Goal: Task Accomplishment & Management: Use online tool/utility

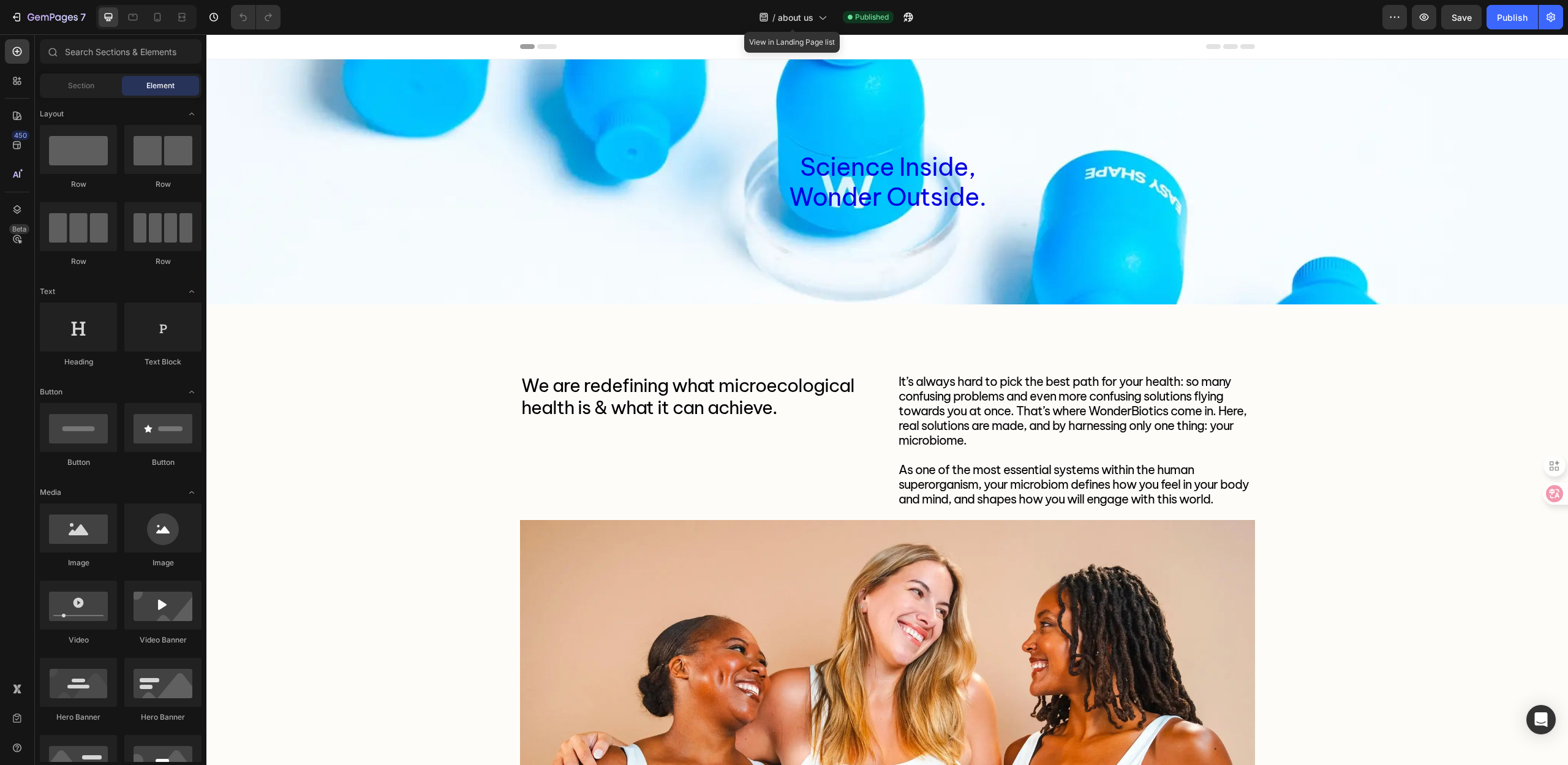
click at [782, 30] on div "/ about us" at bounding box center [793, 17] width 80 height 30
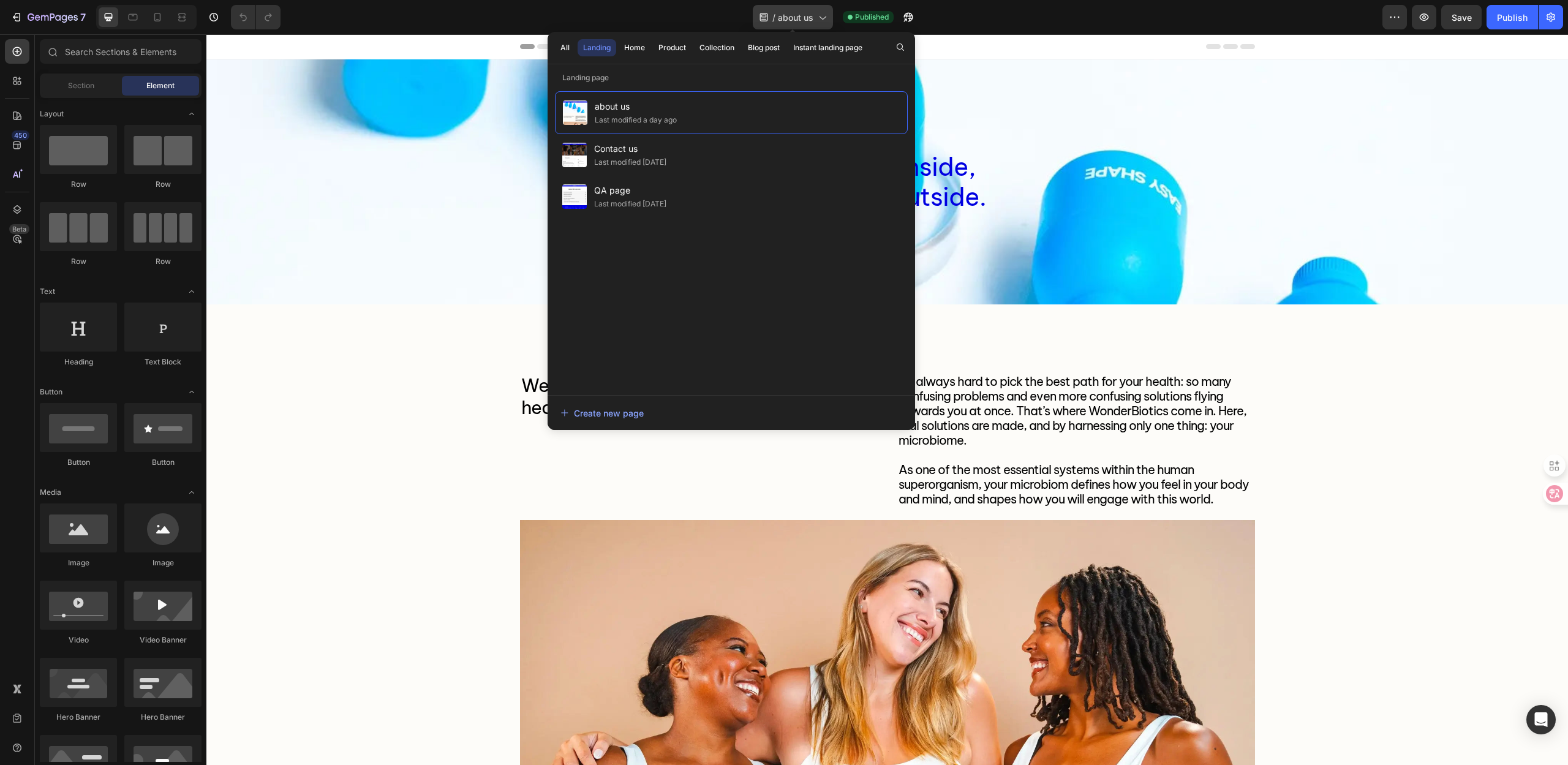
click at [788, 20] on span "about us" at bounding box center [796, 18] width 35 height 13
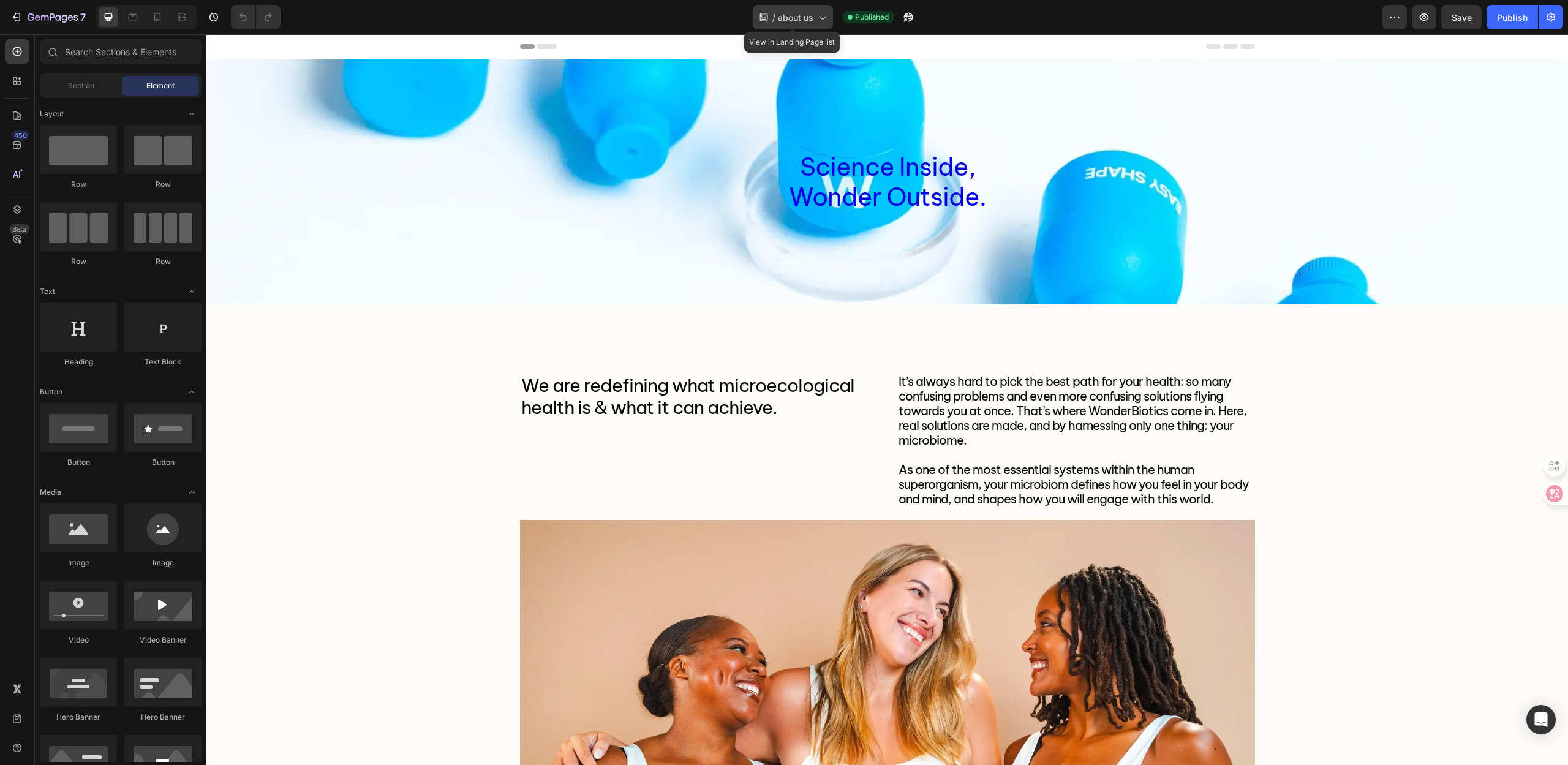
click at [788, 20] on span "about us" at bounding box center [796, 18] width 35 height 13
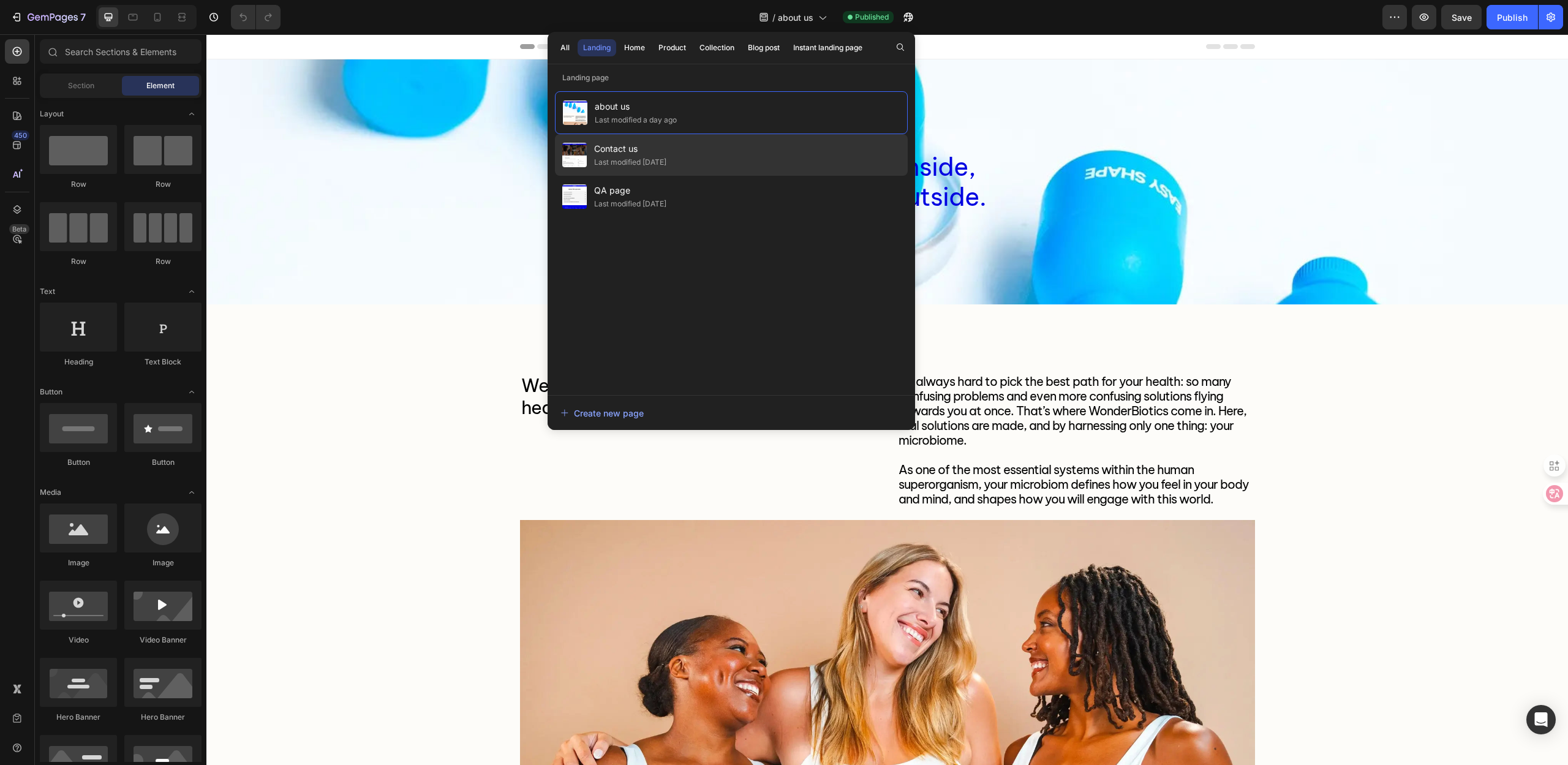
click at [661, 157] on div "Last modified [DATE]" at bounding box center [630, 161] width 72 height 12
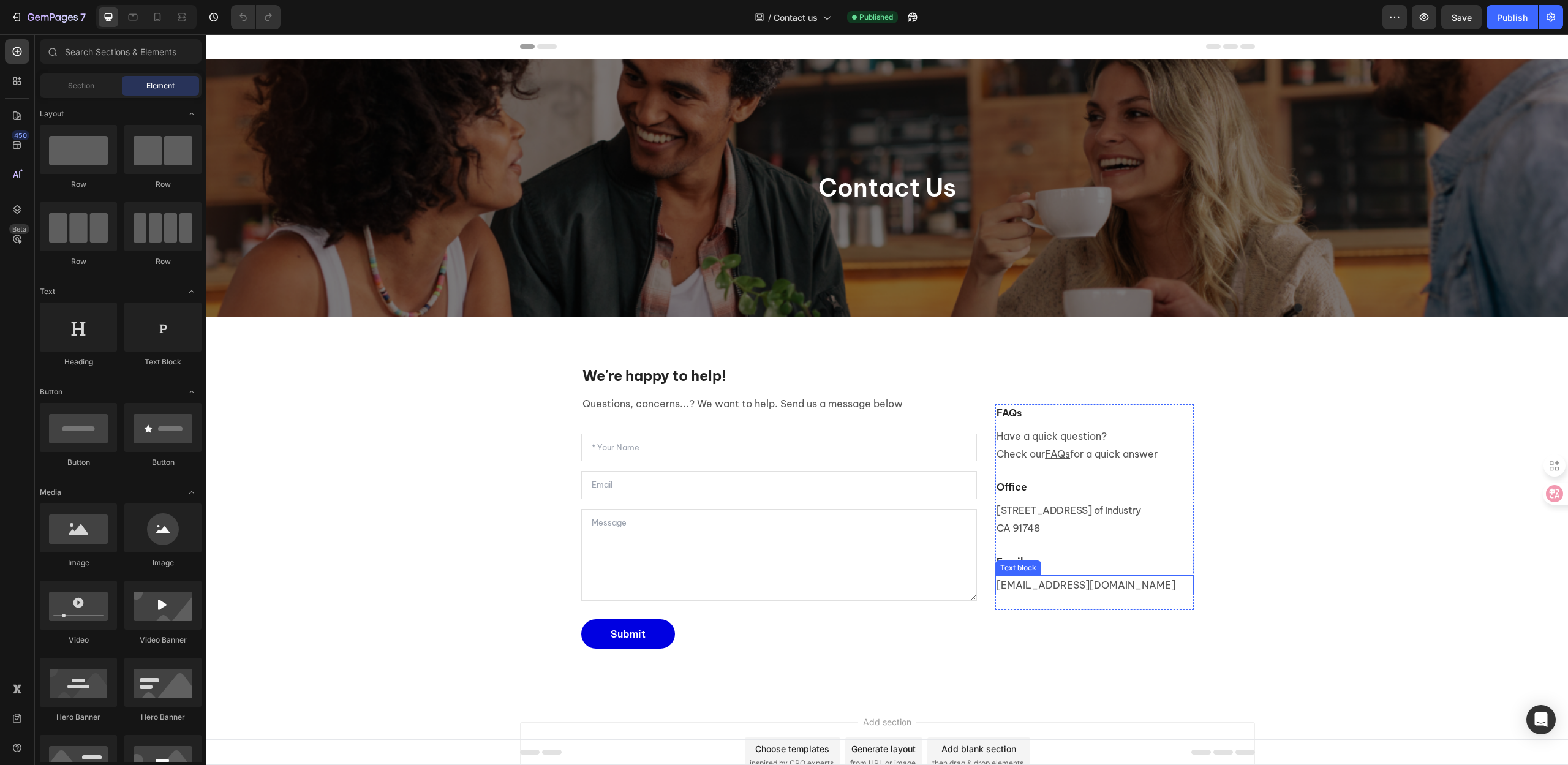
click at [1087, 584] on p "wonderbiotics@gmail.com" at bounding box center [1095, 585] width 195 height 18
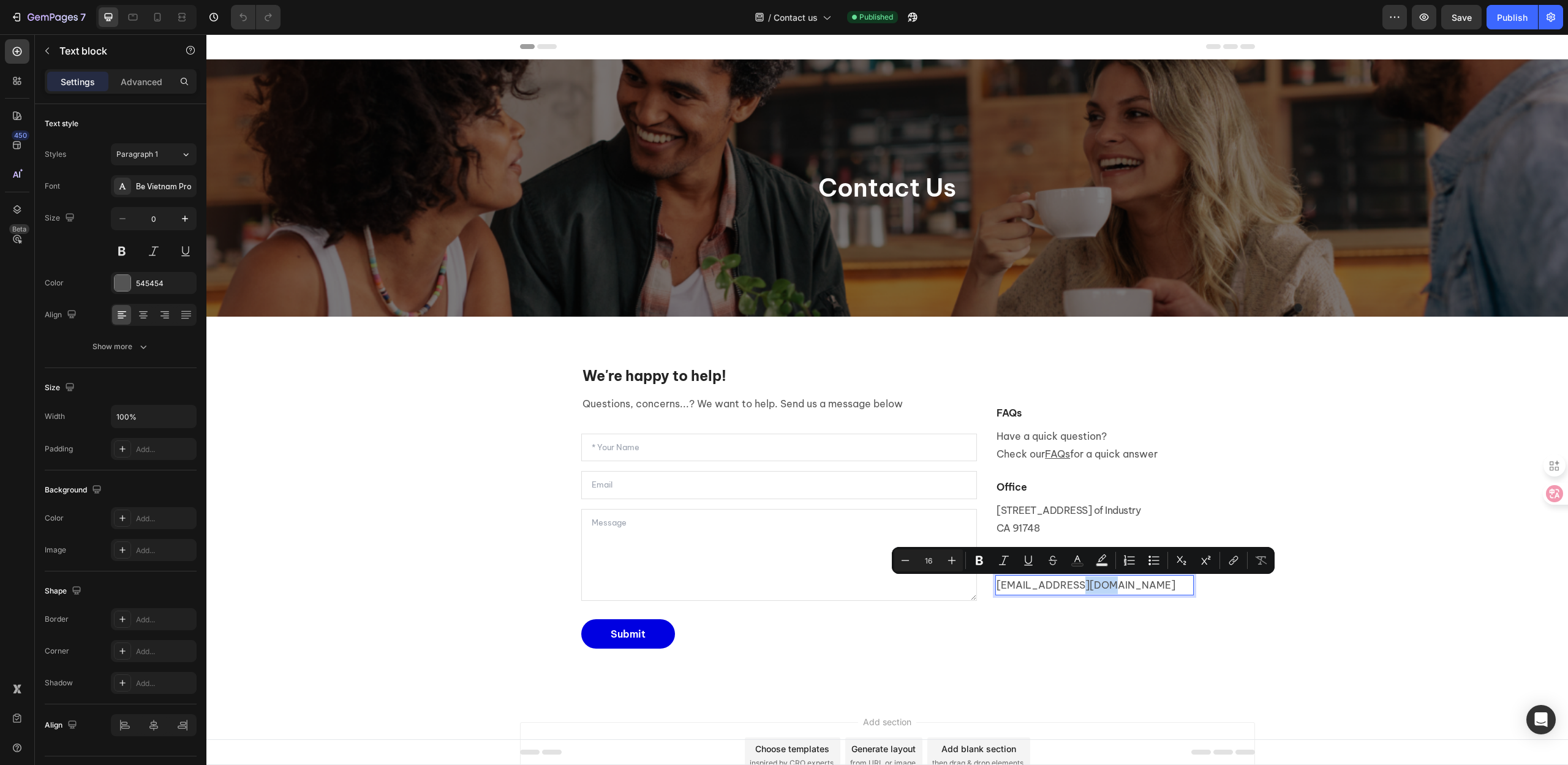
click at [1099, 584] on p "wonderbiotics@gmail.com" at bounding box center [1095, 585] width 195 height 18
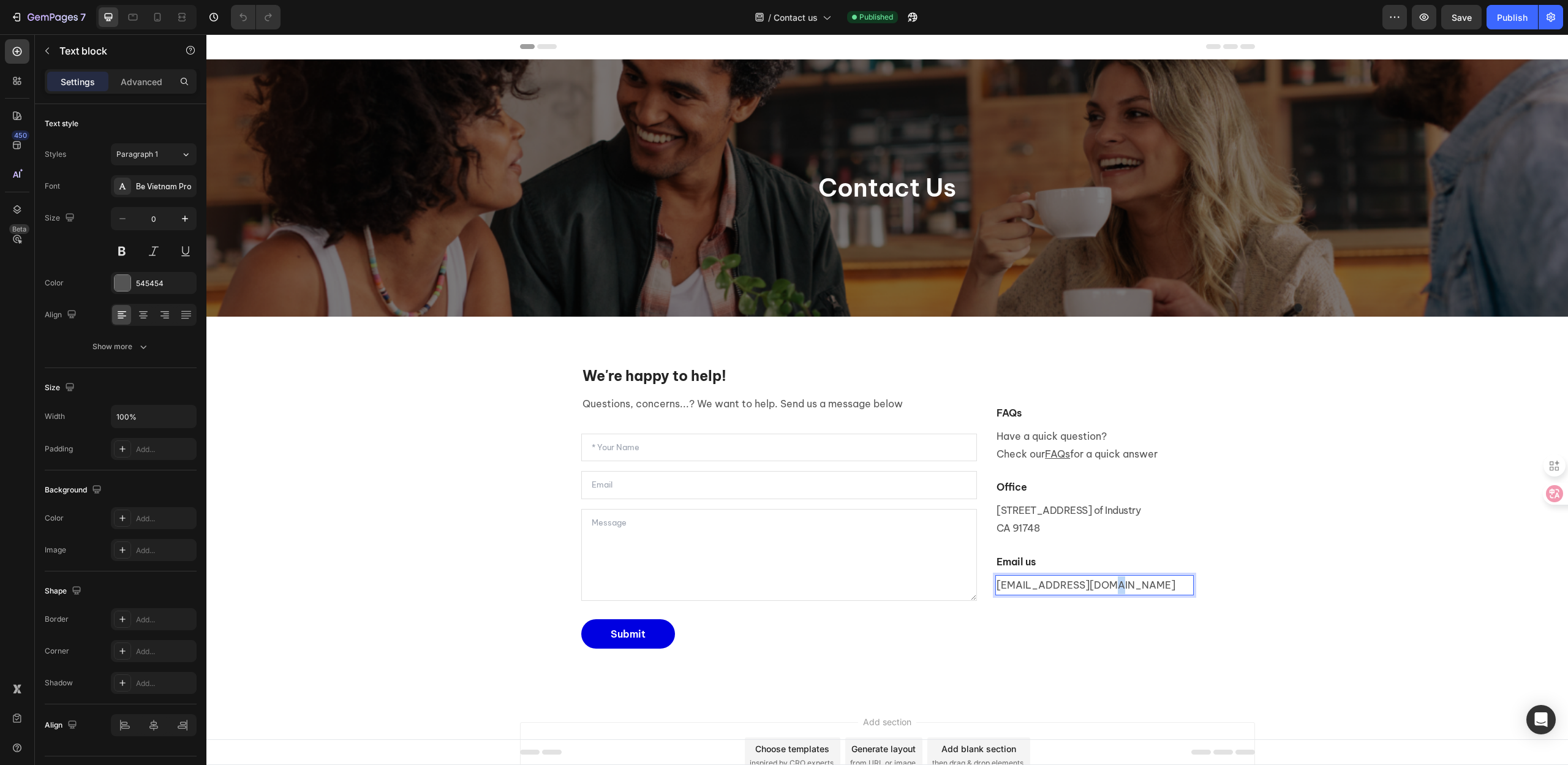
click at [1099, 584] on p "wonderbiotics@gmail.com" at bounding box center [1095, 585] width 195 height 18
click at [1331, 606] on div "We're happy to help! Heading Questions, concerns...? We want to help. Send us a…" at bounding box center [888, 507] width 1343 height 322
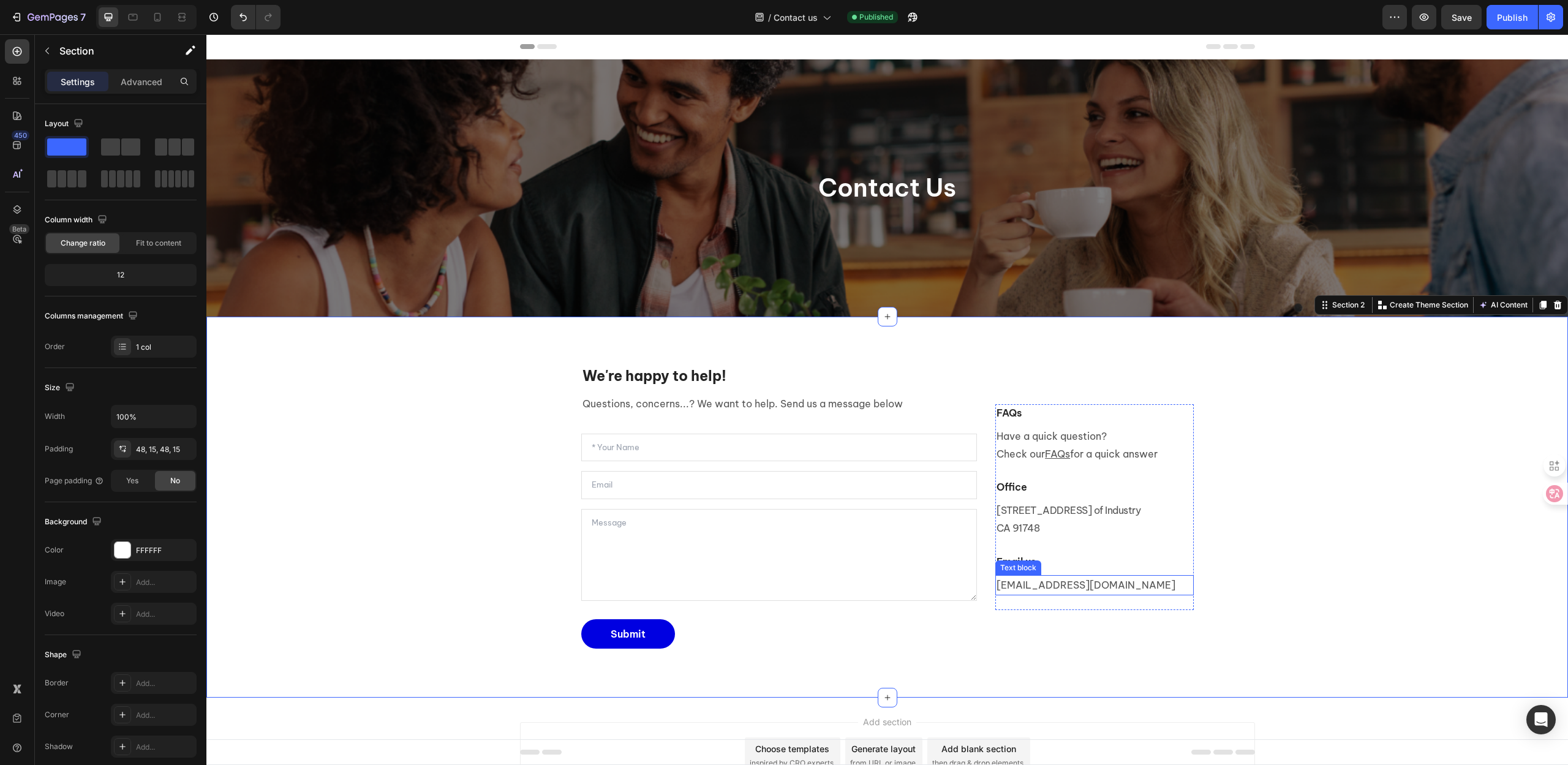
click at [1091, 588] on p "support@wonderbiotics.health" at bounding box center [1095, 585] width 195 height 18
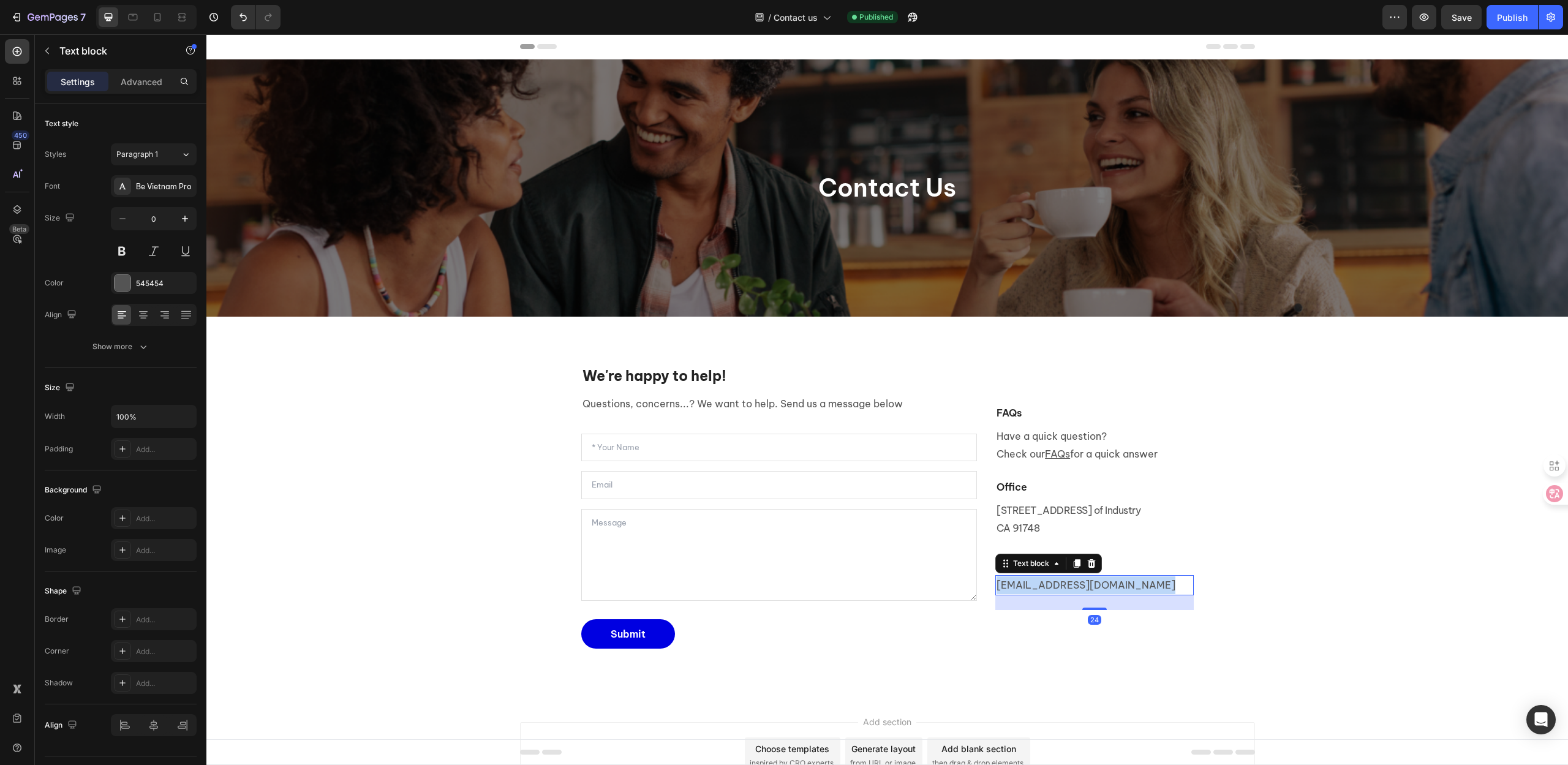
click at [1091, 588] on p "support@wonderbiotics.health" at bounding box center [1095, 585] width 195 height 18
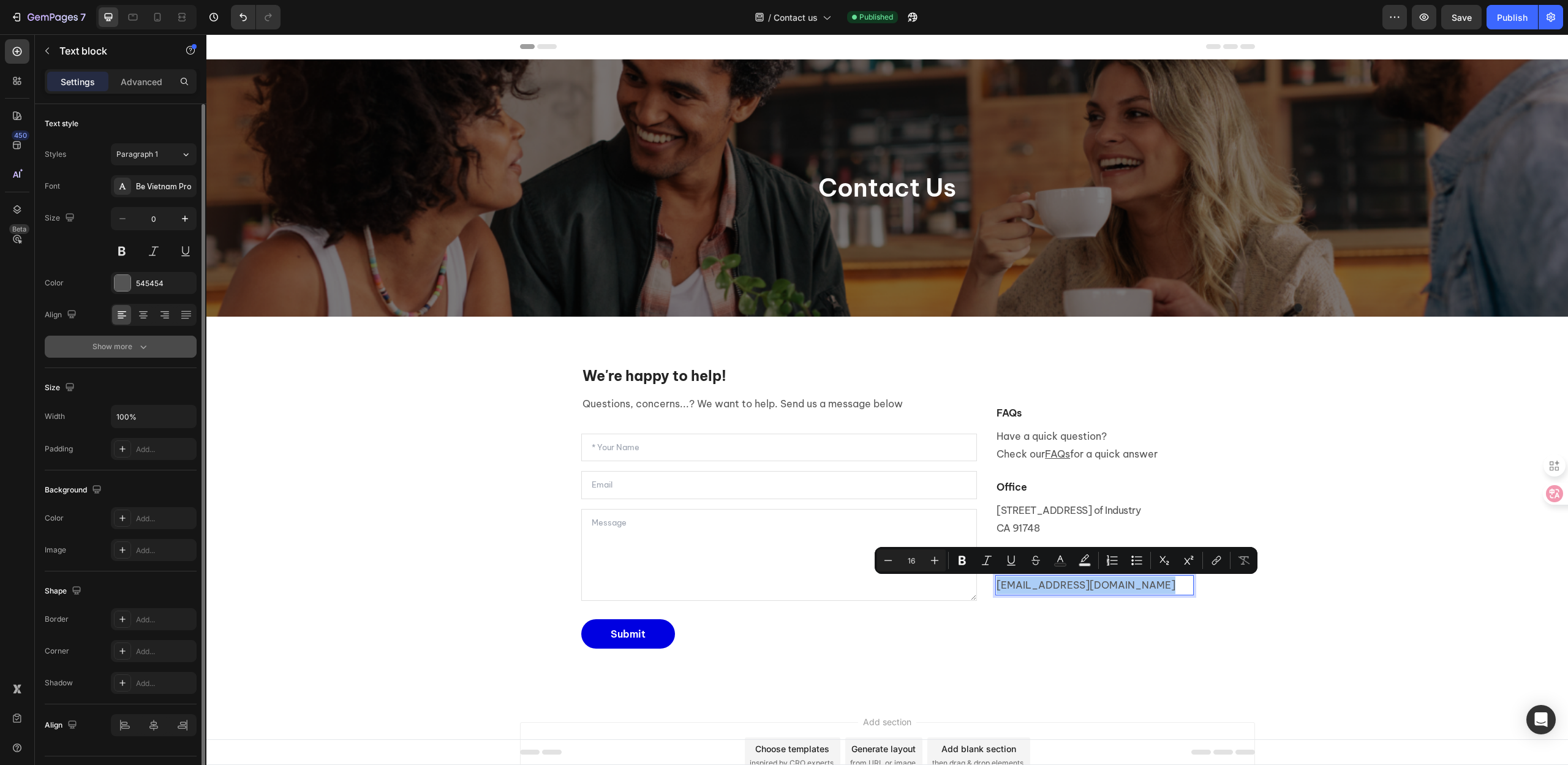
click at [116, 344] on div "Show more" at bounding box center [121, 346] width 57 height 12
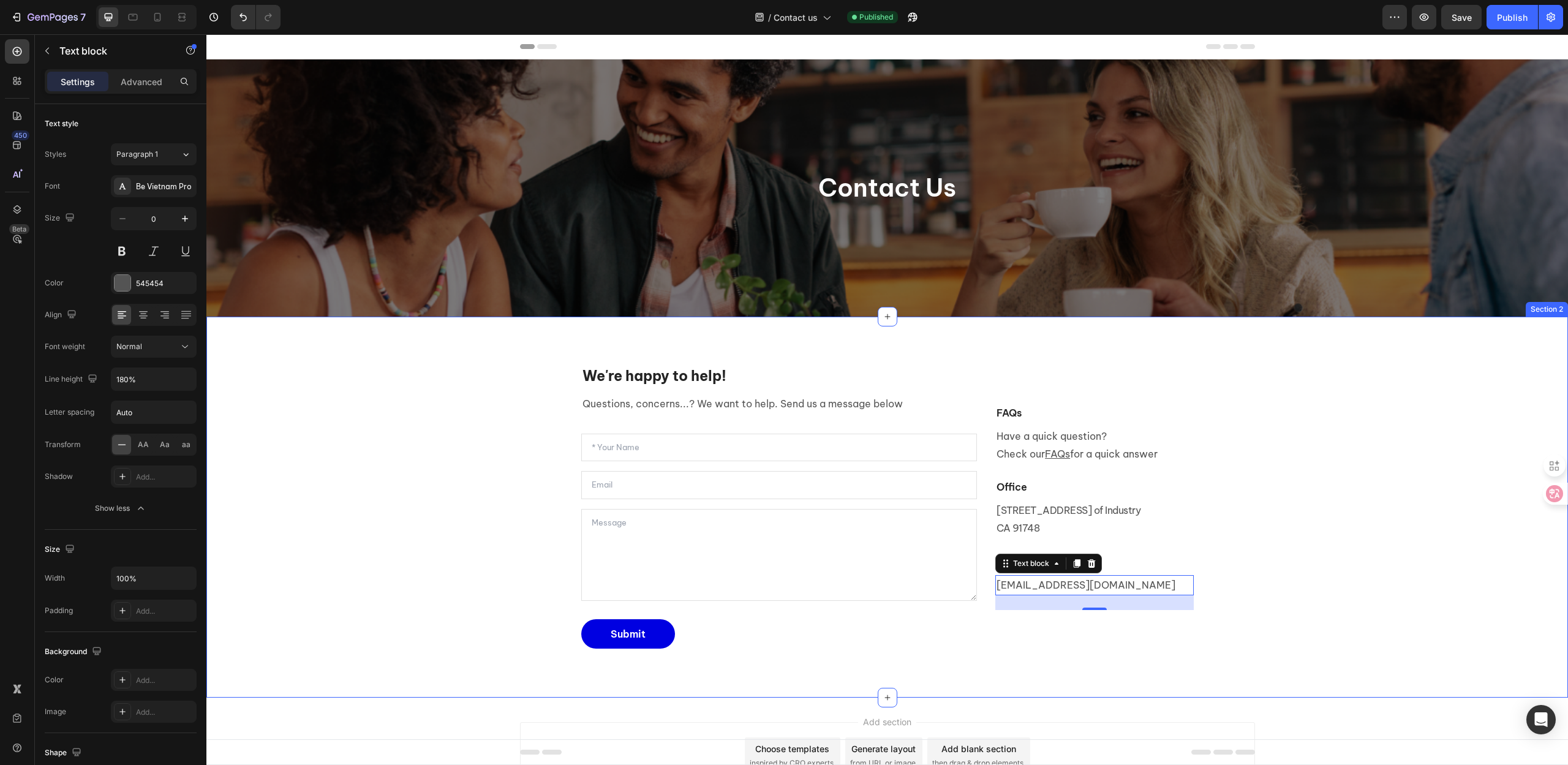
click at [397, 572] on div "We're happy to help! Heading Questions, concerns...? We want to help. Send us a…" at bounding box center [888, 507] width 1343 height 322
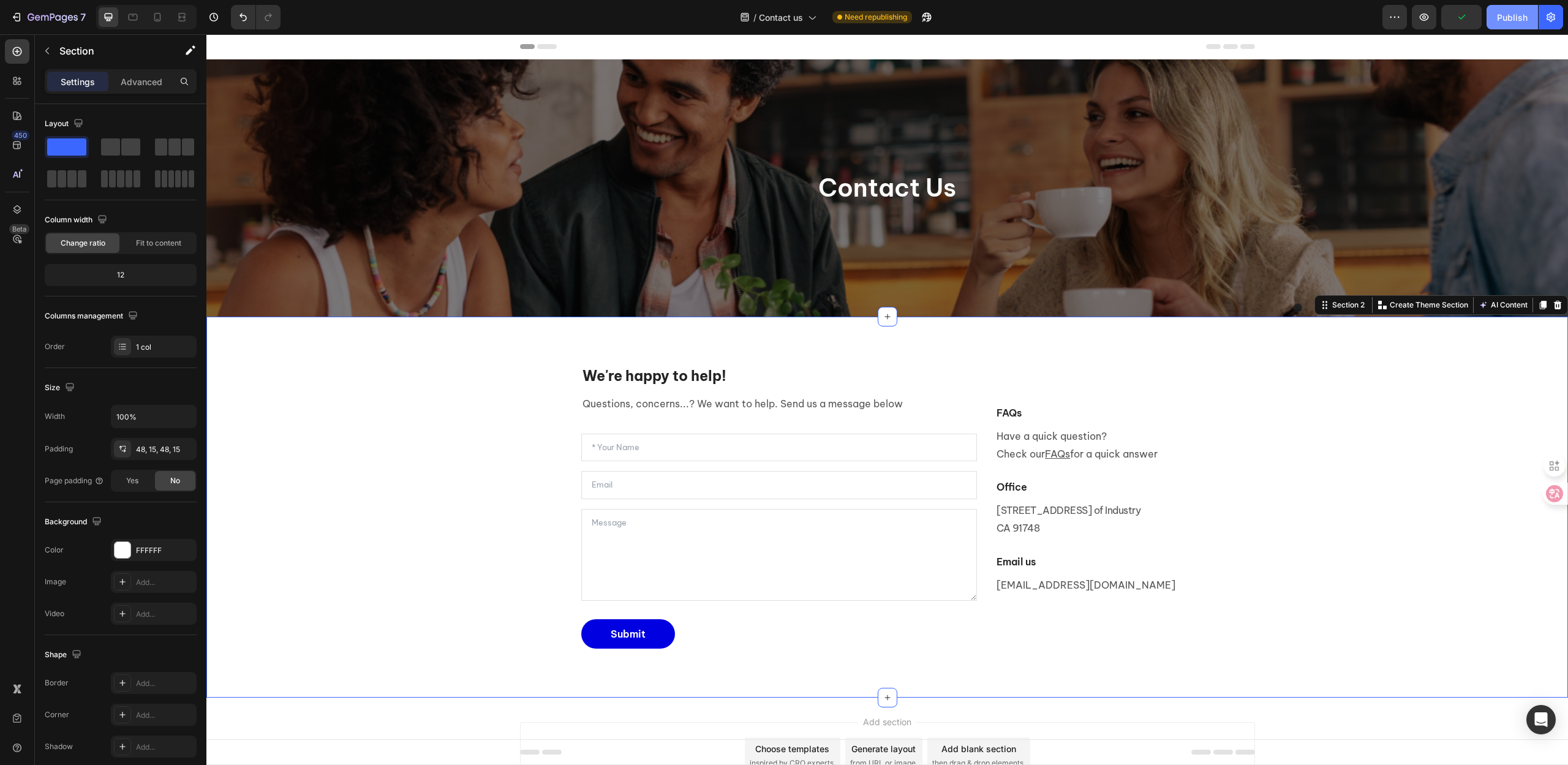
click at [1506, 19] on div "Publish" at bounding box center [1512, 18] width 30 height 13
click at [64, 54] on p "Section" at bounding box center [110, 50] width 101 height 14
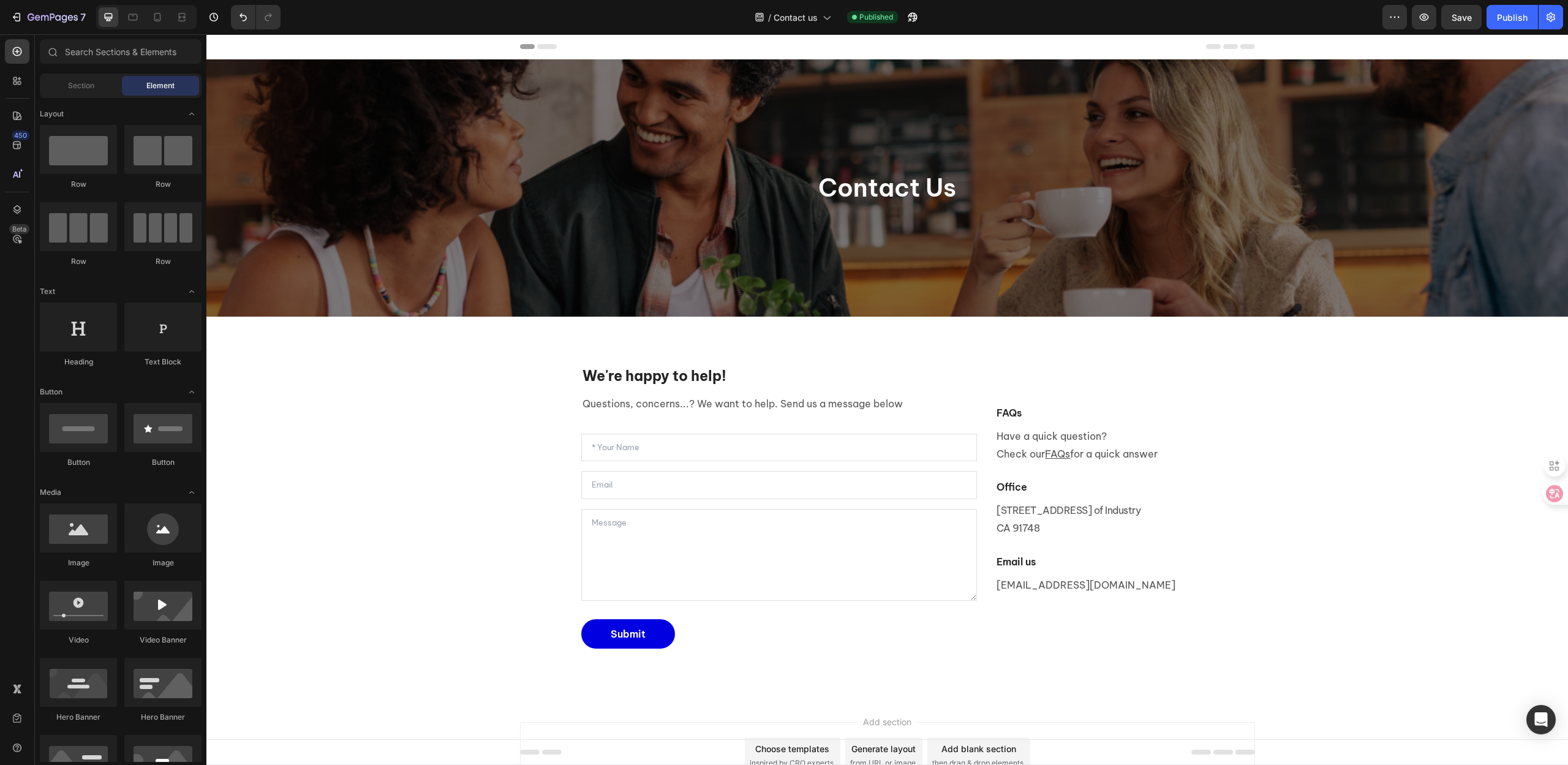
click at [392, 19] on div "/ Contact us Published" at bounding box center [836, 17] width 1092 height 25
click at [101, 83] on div "Section" at bounding box center [81, 86] width 78 height 20
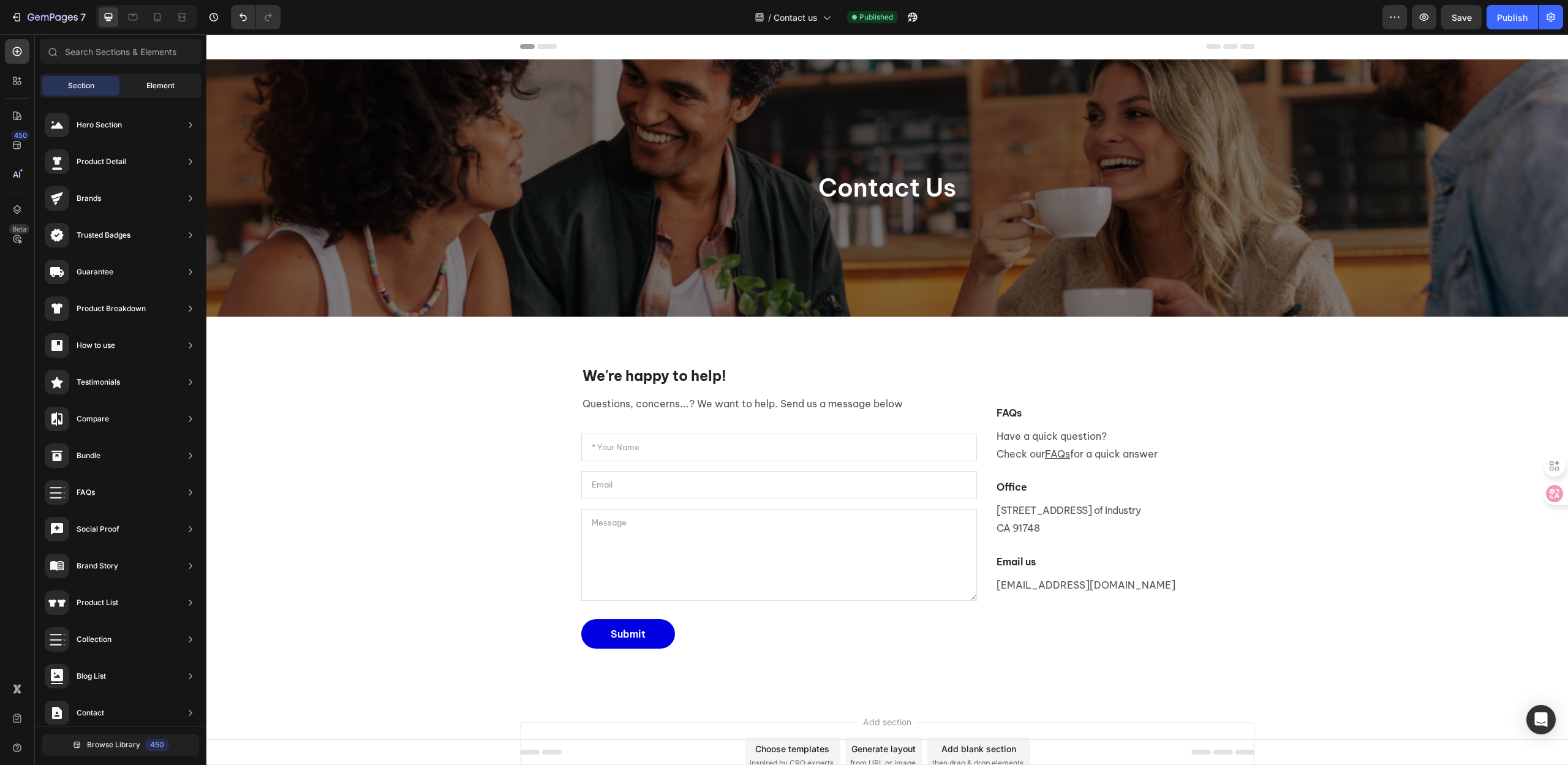
click at [156, 85] on span "Element" at bounding box center [160, 86] width 28 height 11
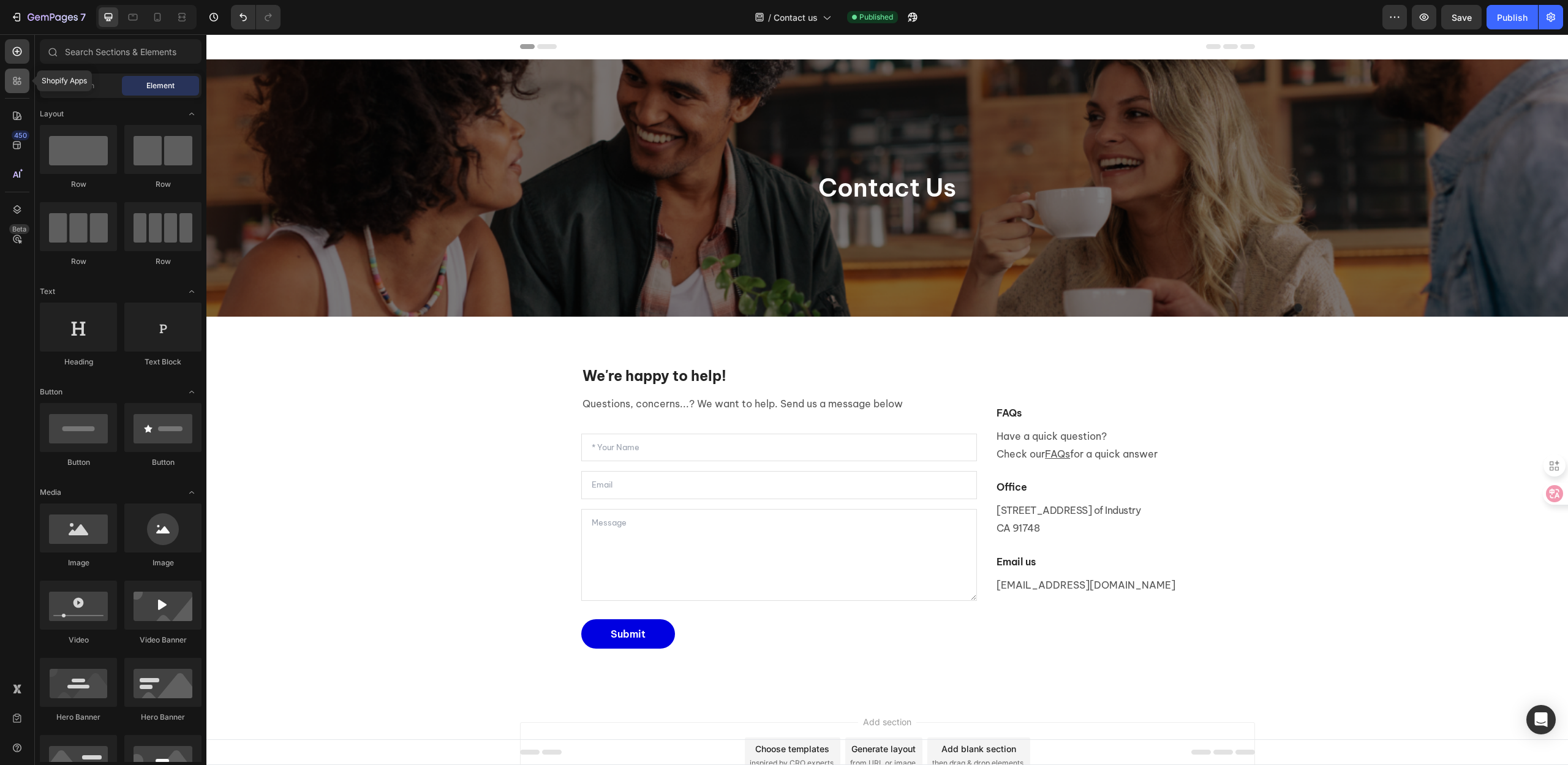
click at [12, 78] on icon at bounding box center [17, 80] width 12 height 12
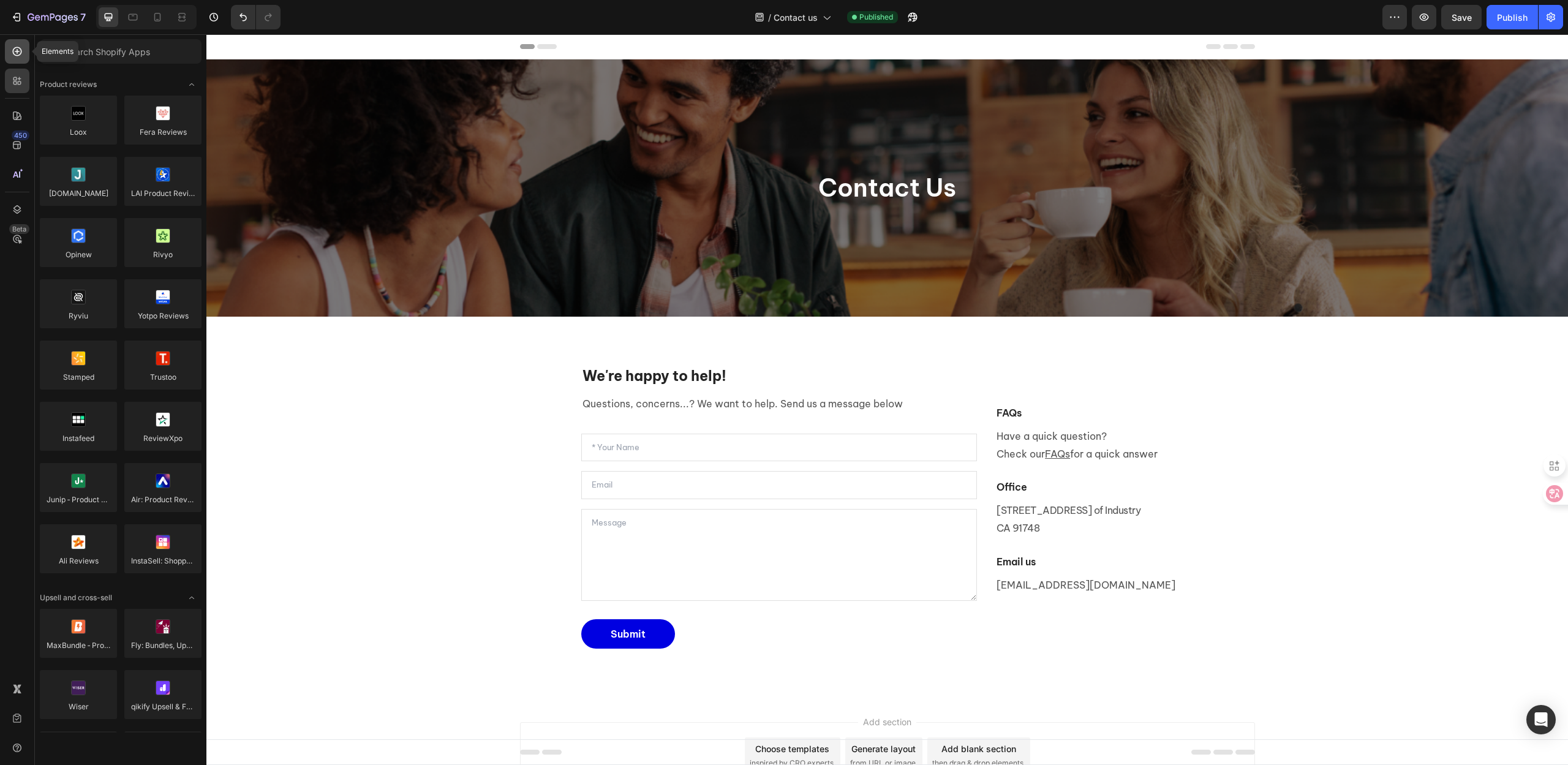
click at [17, 54] on icon at bounding box center [17, 51] width 12 height 12
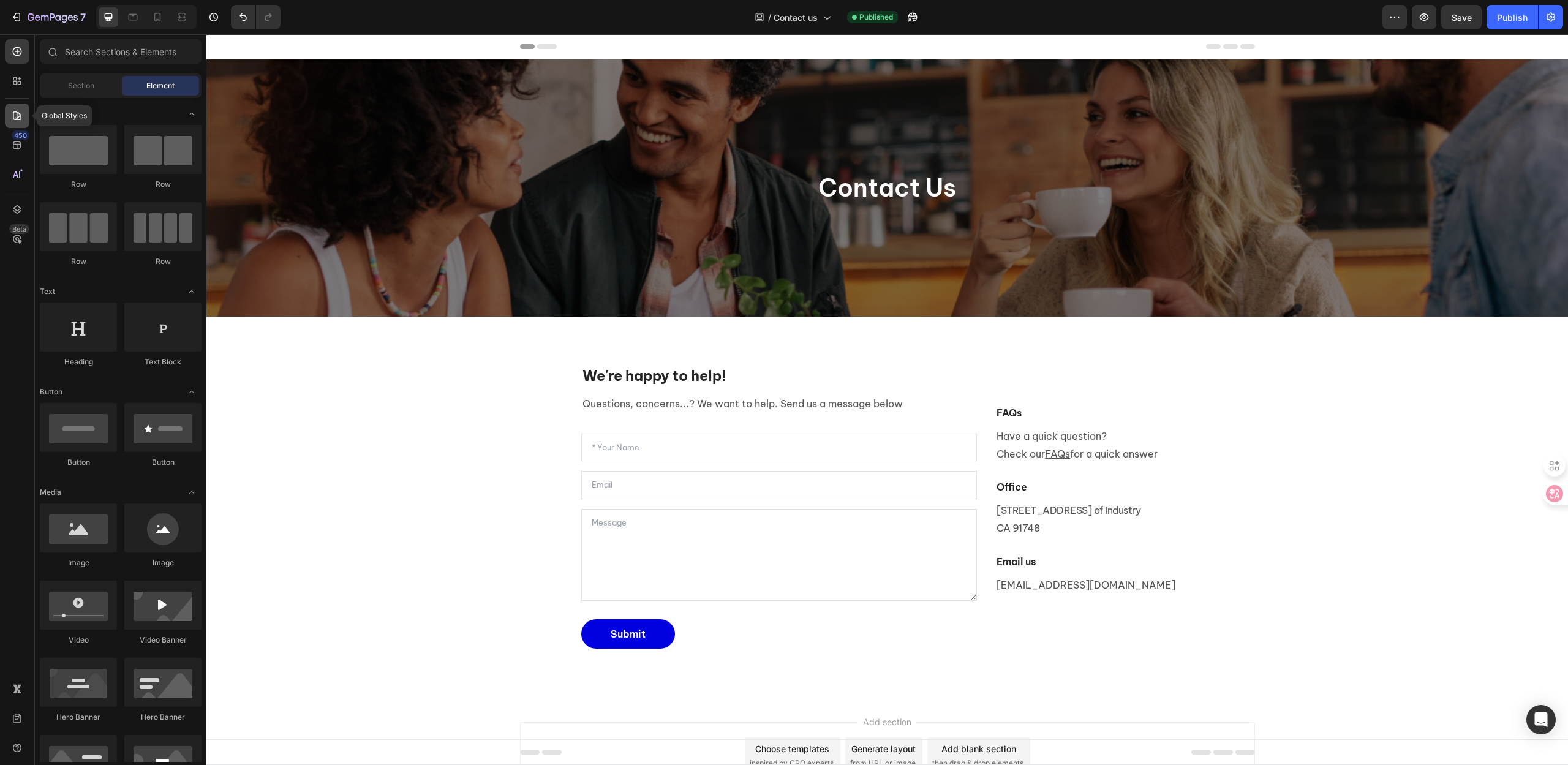
click at [18, 110] on icon at bounding box center [17, 115] width 12 height 12
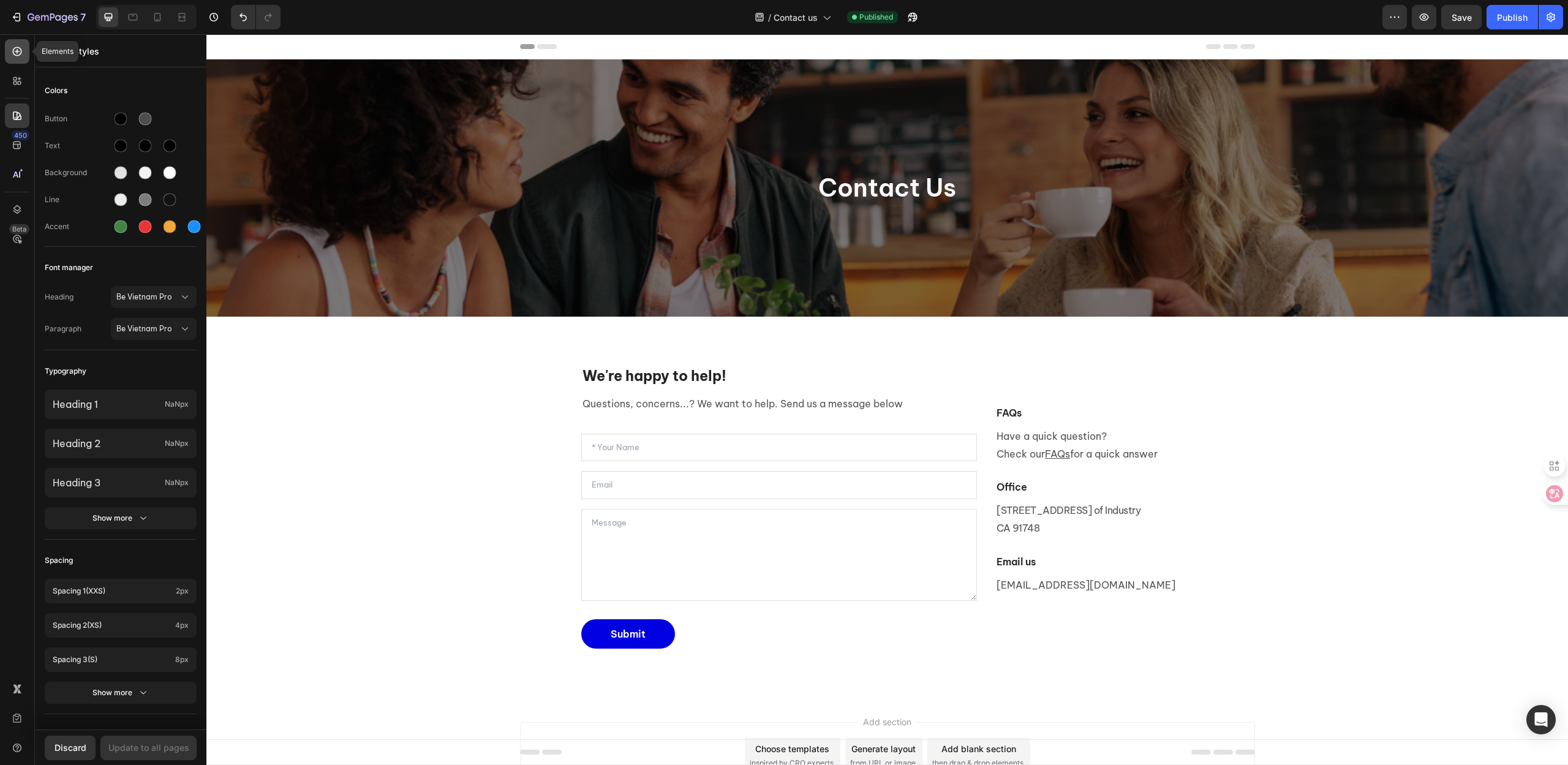
click at [15, 54] on icon at bounding box center [17, 51] width 12 height 12
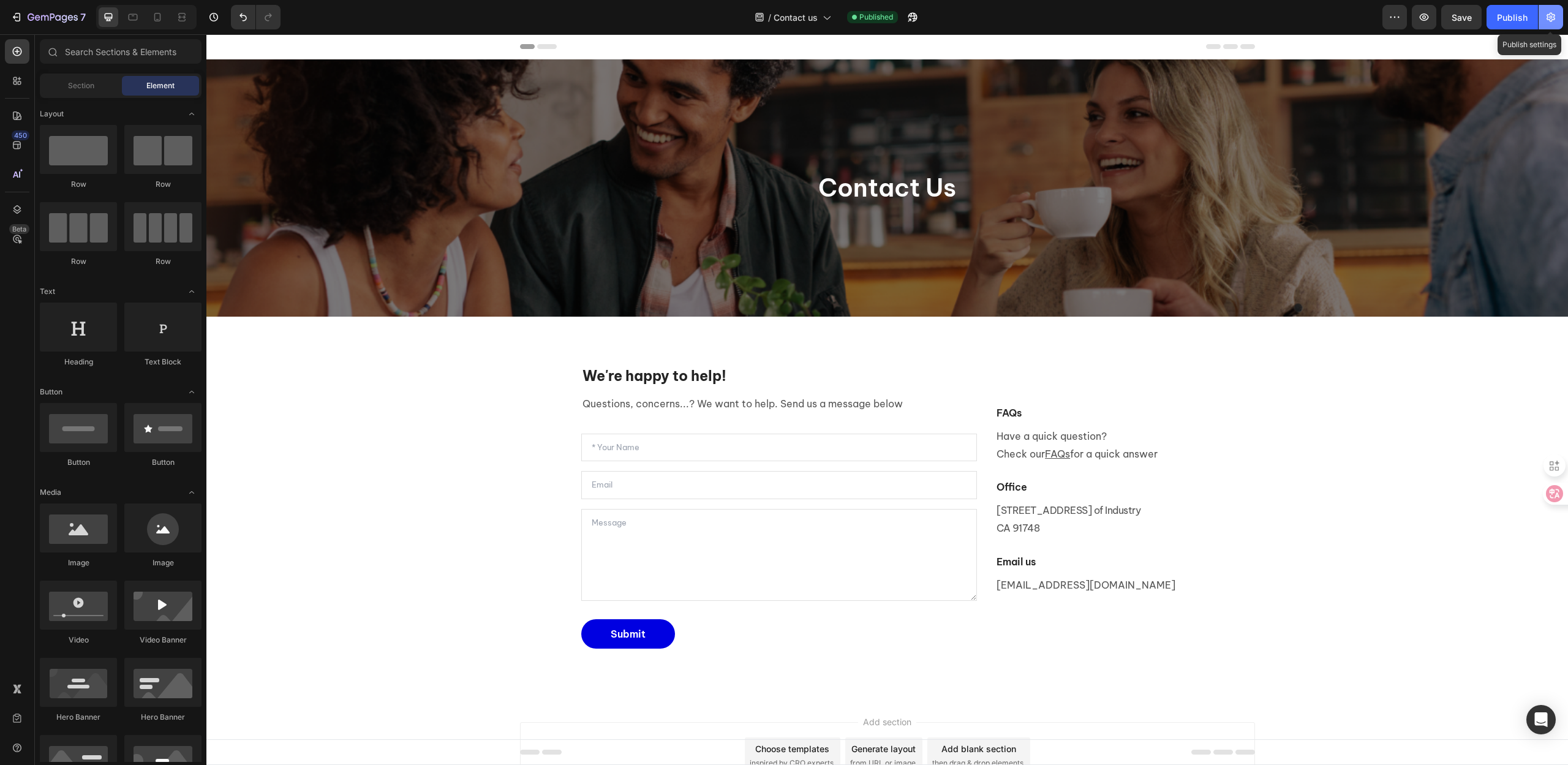
click at [1551, 17] on icon "button" at bounding box center [1551, 17] width 9 height 9
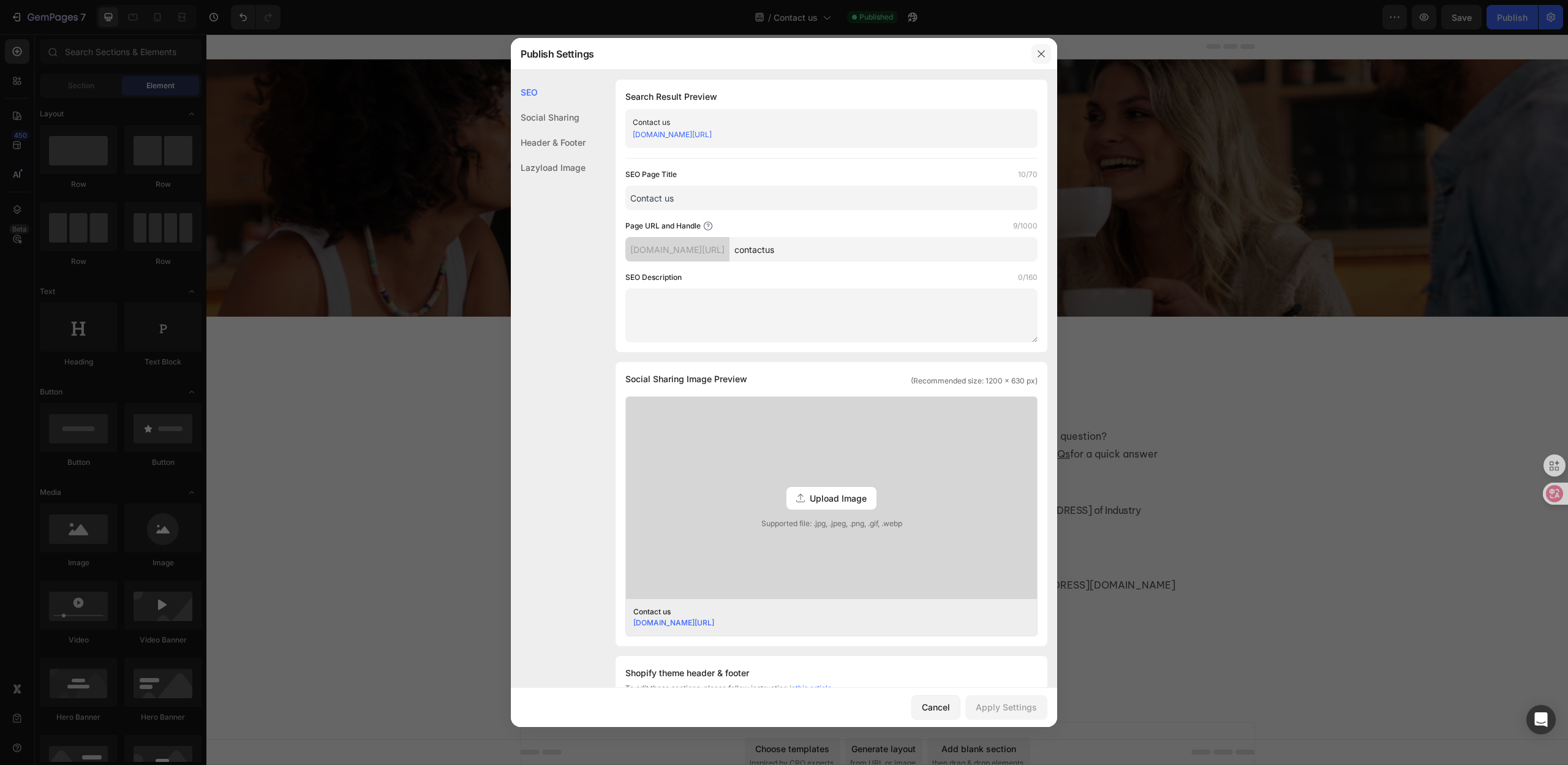
click at [1042, 47] on button "button" at bounding box center [1041, 54] width 20 height 20
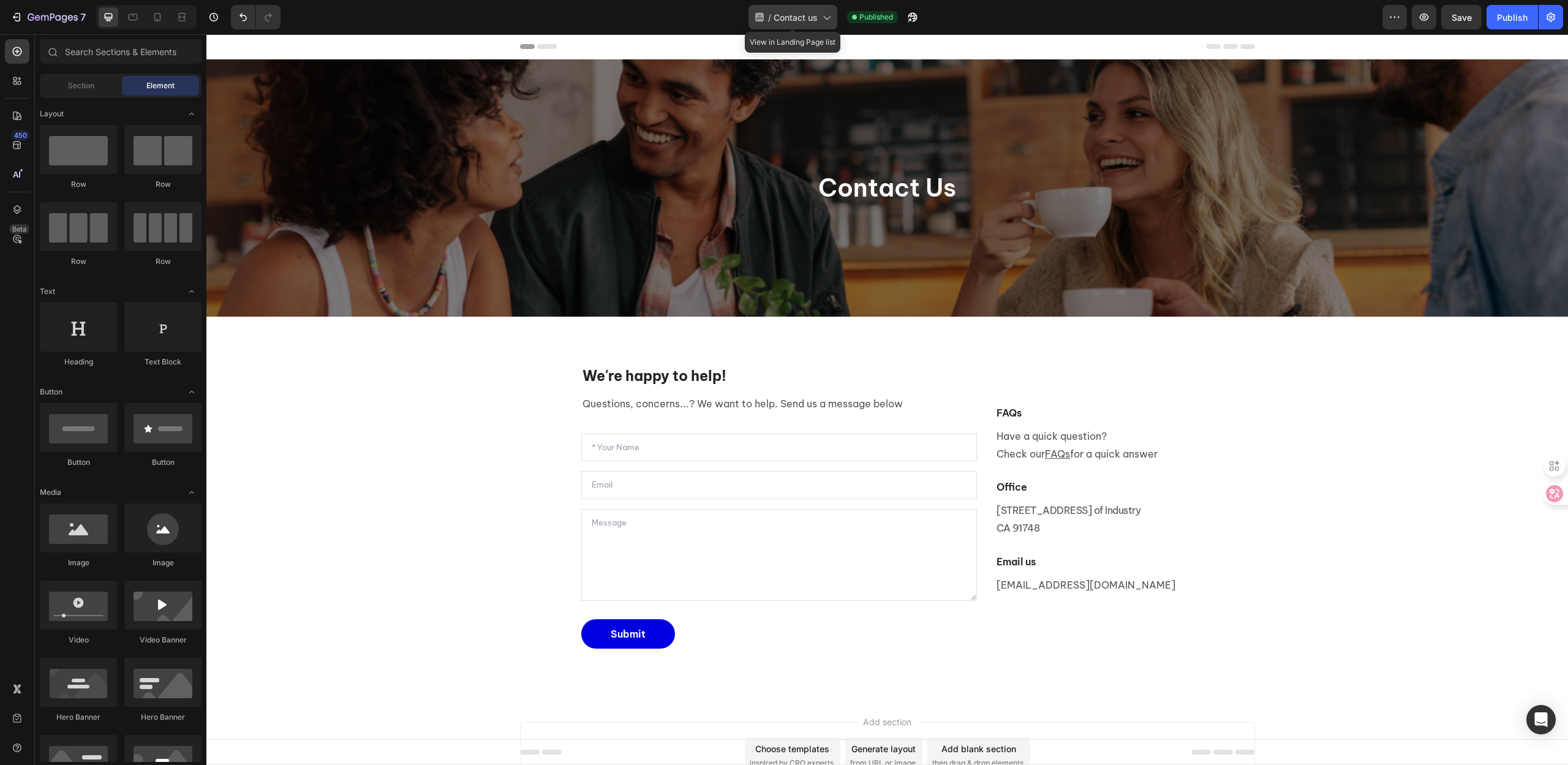
click at [783, 19] on span "Contact us" at bounding box center [796, 18] width 44 height 13
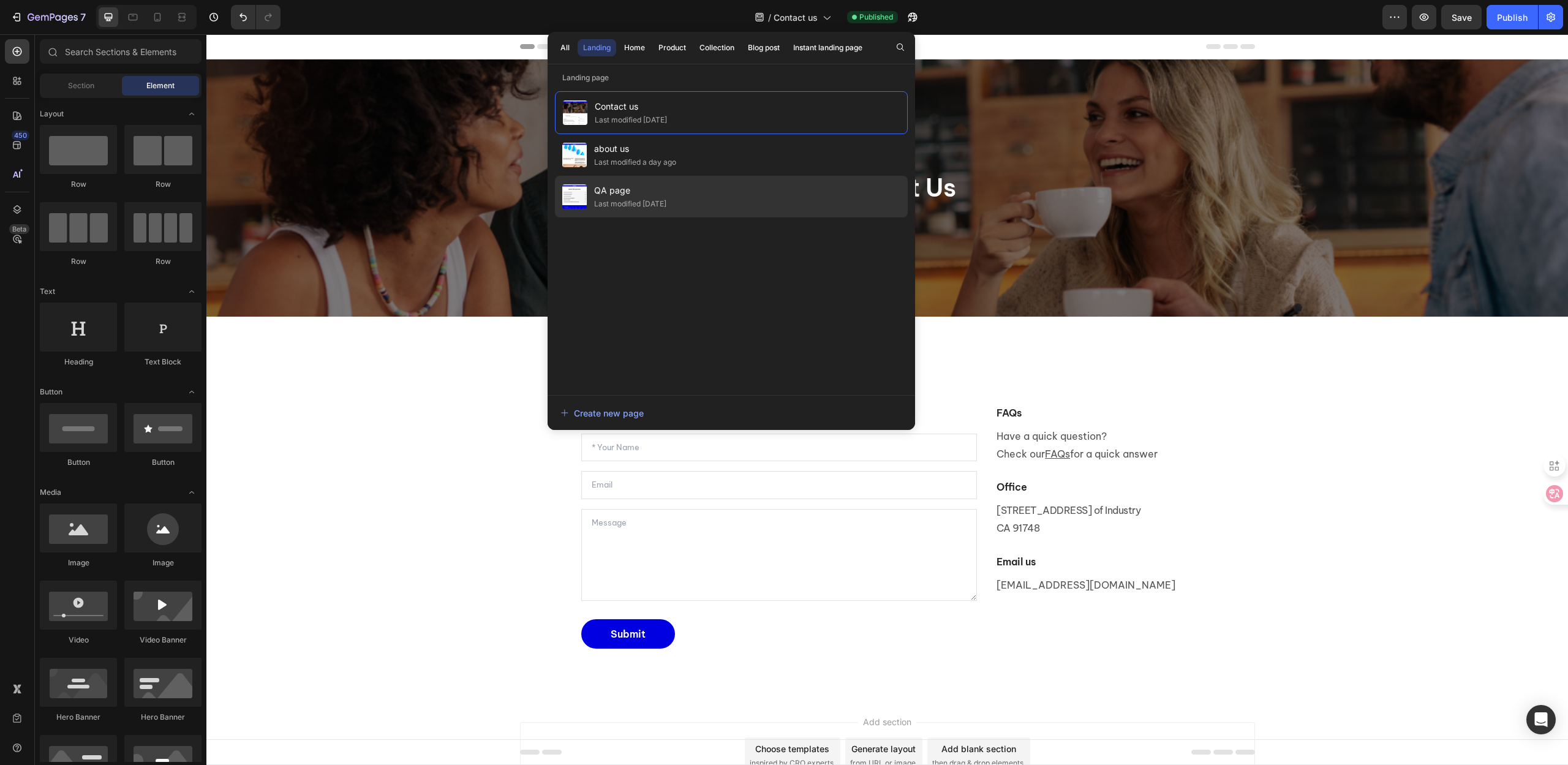
click at [661, 198] on div "Last modified [DATE]" at bounding box center [630, 203] width 72 height 12
